Goal: Task Accomplishment & Management: Complete application form

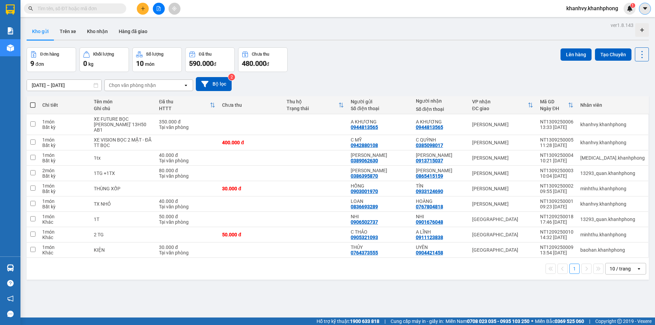
click at [644, 6] on icon "caret-down" at bounding box center [645, 8] width 6 height 6
drag, startPoint x: 582, startPoint y: 33, endPoint x: 582, endPoint y: 27, distance: 5.8
click at [582, 33] on div "Kho gửi Trên xe Kho nhận Hàng đã giao" at bounding box center [338, 32] width 623 height 18
click at [574, 10] on span "khanhvy.khanhphong" at bounding box center [592, 8] width 63 height 9
click at [571, 22] on span "Đăng xuất" at bounding box center [595, 21] width 49 height 8
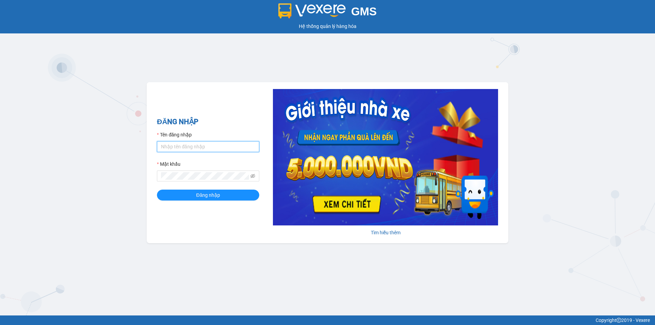
click at [182, 142] on input "Tên đăng nhập" at bounding box center [208, 146] width 102 height 11
type input "kimngan93.khanhphong"
click at [226, 195] on button "Đăng nhập" at bounding box center [208, 195] width 102 height 11
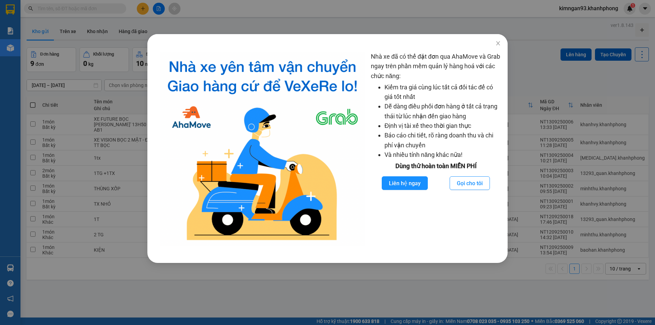
click at [329, 14] on div "Nhà xe đã có thể đặt đơn qua AhaMove và Grab ngay trên phần mềm quản lý hàng ho…" at bounding box center [327, 162] width 655 height 325
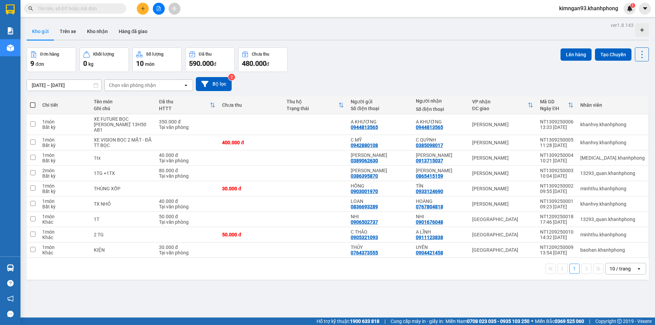
click at [146, 7] on button at bounding box center [143, 9] width 12 height 12
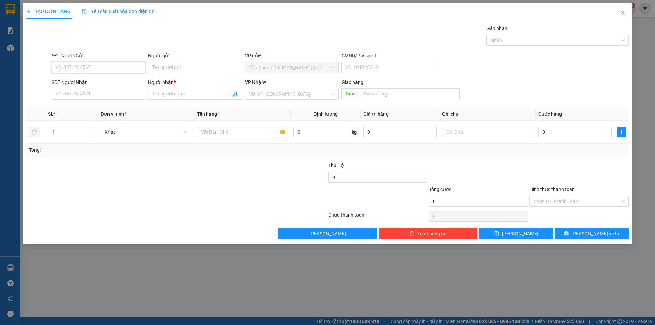
click at [89, 65] on input "SĐT Người Gửi" at bounding box center [99, 67] width 94 height 11
click at [68, 69] on input "09033563259" at bounding box center [99, 67] width 94 height 11
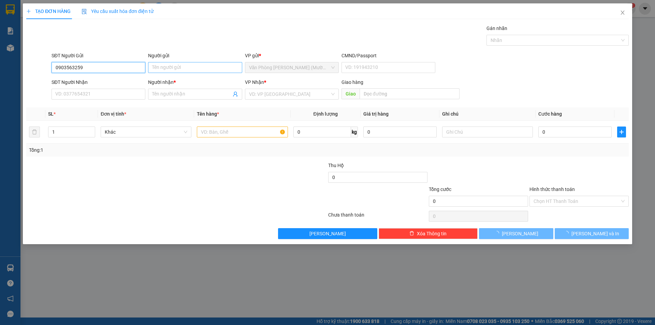
type input "0903563259"
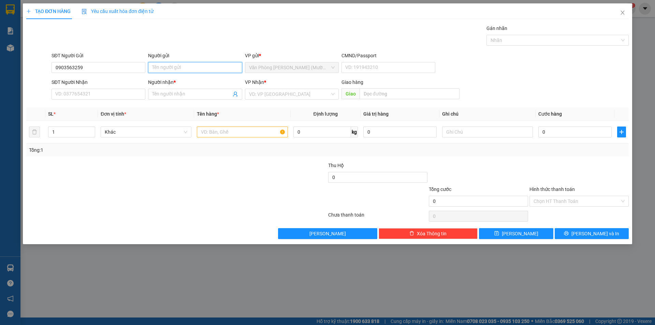
click at [173, 73] on input "Người gửi" at bounding box center [195, 67] width 94 height 11
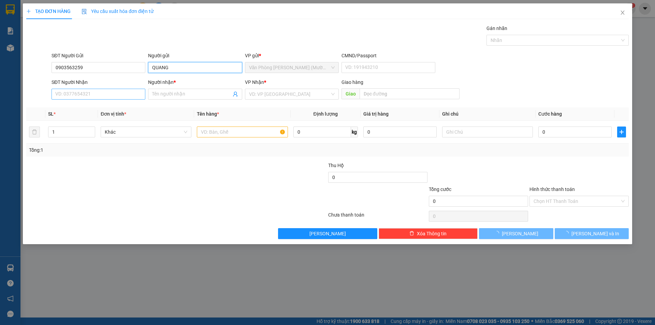
type input "QUANG"
click at [93, 92] on input "SĐT Người Nhận" at bounding box center [99, 94] width 94 height 11
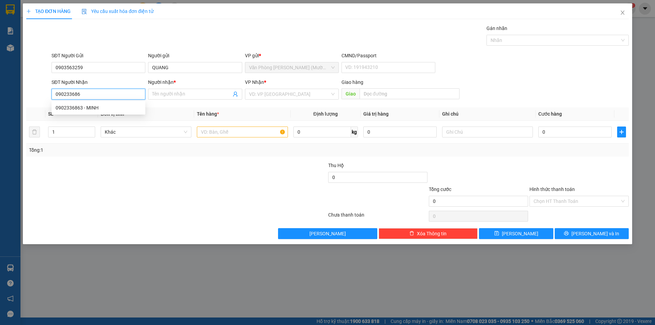
type input "0902336863"
click at [83, 111] on div "0902336863 - MINH" at bounding box center [99, 108] width 86 height 8
type input "MINH"
type input "0902336863"
click at [262, 133] on input "text" at bounding box center [242, 132] width 91 height 11
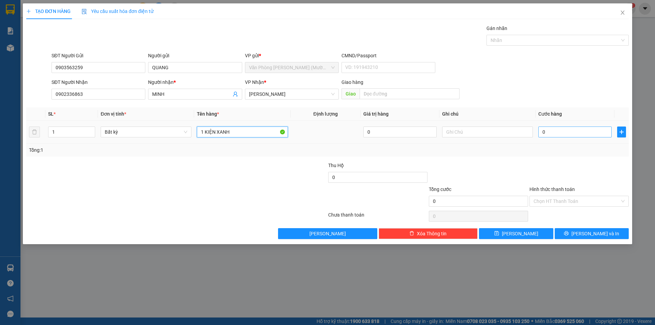
type input "1 KIỆN XANH"
click at [554, 134] on input "0" at bounding box center [575, 132] width 73 height 11
type input "4"
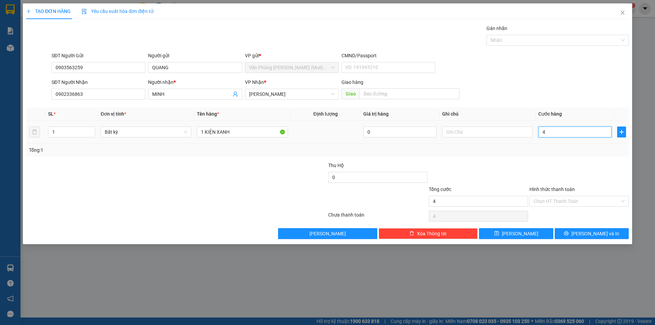
type input "40"
type input "40.000"
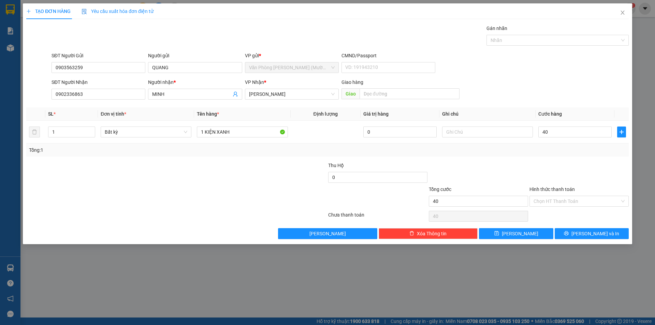
type input "40.000"
click at [484, 86] on div "SĐT Người Nhận 0902336863 Người nhận * MINH VP Nhận * [PERSON_NAME] hàng Giao" at bounding box center [340, 91] width 580 height 24
click at [605, 240] on div "TẠO ĐƠN HÀNG Yêu cầu xuất hóa đơn điện tử Transit Pickup Surcharge Ids Transit …" at bounding box center [328, 123] width 610 height 241
click at [603, 232] on span "[PERSON_NAME] và In" at bounding box center [596, 234] width 48 height 8
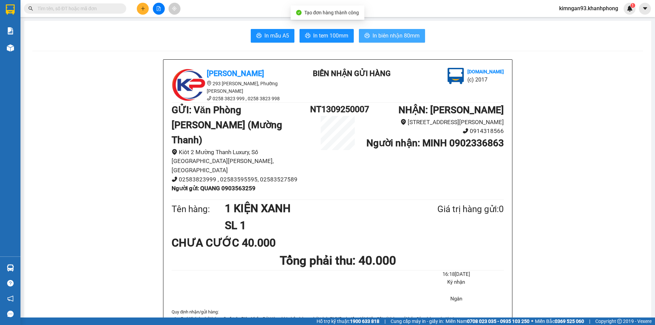
click at [408, 37] on span "In biên nhận 80mm" at bounding box center [396, 35] width 47 height 9
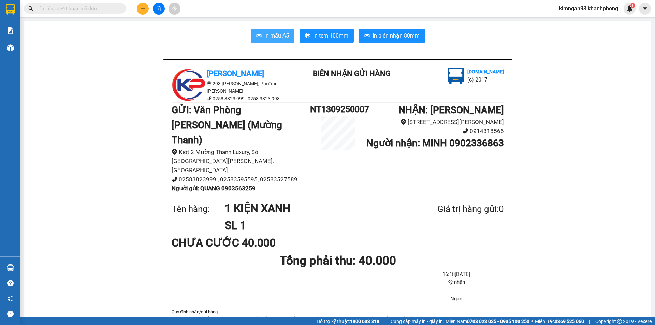
click at [265, 40] on span "In mẫu A5" at bounding box center [277, 35] width 25 height 9
